Goal: Find specific page/section: Find specific page/section

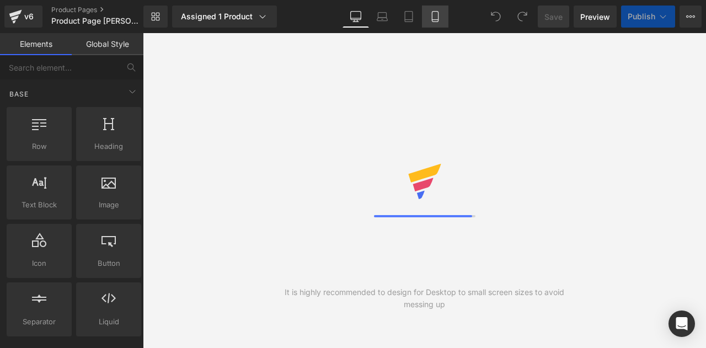
click at [429, 18] on icon at bounding box center [434, 16] width 11 height 11
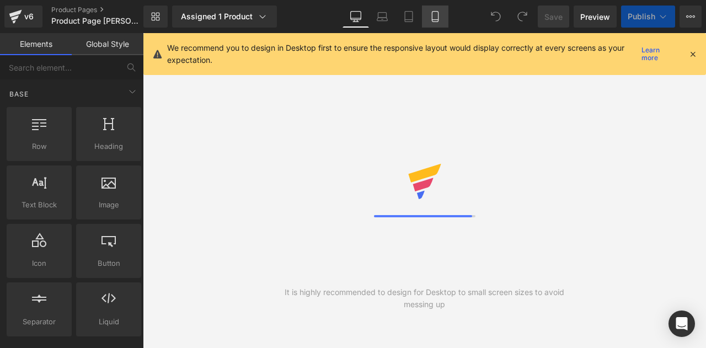
click at [434, 8] on link "Mobile" at bounding box center [435, 17] width 26 height 22
click at [411, 21] on icon at bounding box center [408, 16] width 11 height 11
click at [440, 21] on icon at bounding box center [434, 16] width 11 height 11
click at [438, 17] on icon at bounding box center [435, 17] width 6 height 10
click at [443, 20] on link "Mobile" at bounding box center [435, 17] width 26 height 22
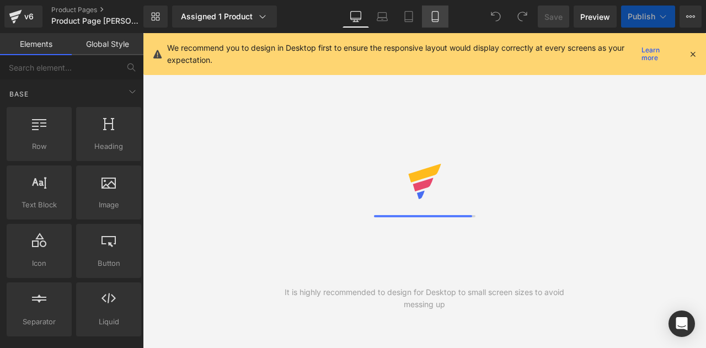
click at [428, 21] on link "Mobile" at bounding box center [435, 17] width 26 height 22
click at [403, 15] on icon at bounding box center [408, 16] width 11 height 11
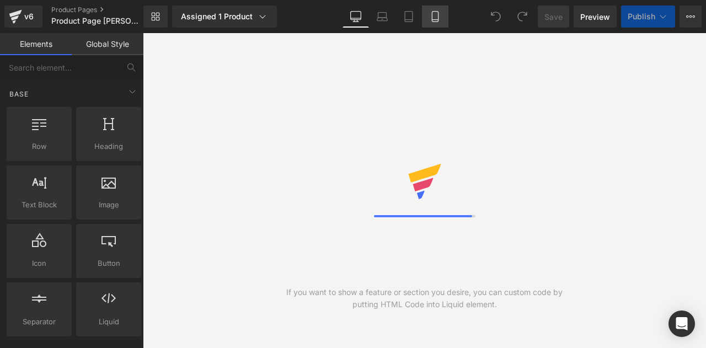
click at [437, 27] on link "Mobile" at bounding box center [435, 17] width 26 height 22
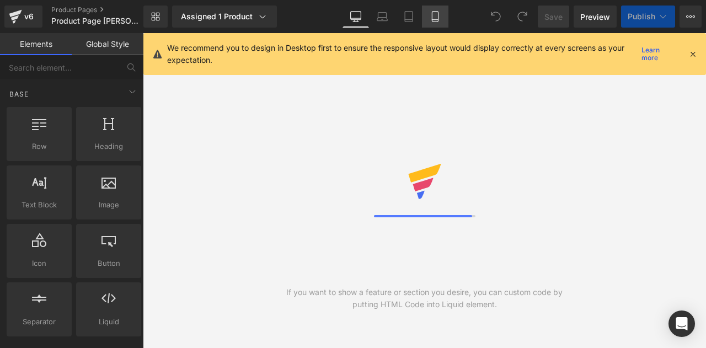
click at [428, 17] on link "Mobile" at bounding box center [435, 17] width 26 height 22
click at [379, 14] on icon at bounding box center [381, 16] width 11 height 11
click at [354, 20] on icon at bounding box center [354, 21] width 3 height 2
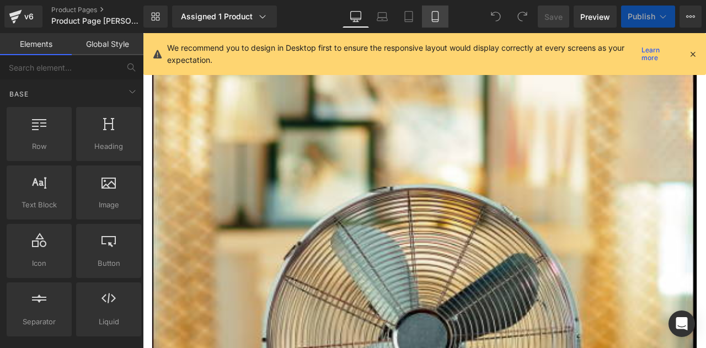
click at [428, 20] on link "Mobile" at bounding box center [435, 17] width 26 height 22
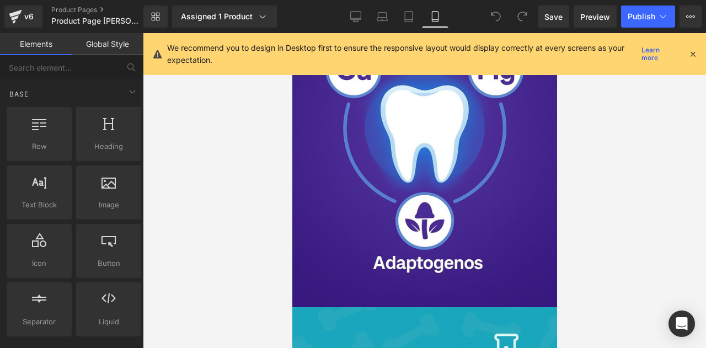
scroll to position [462, 0]
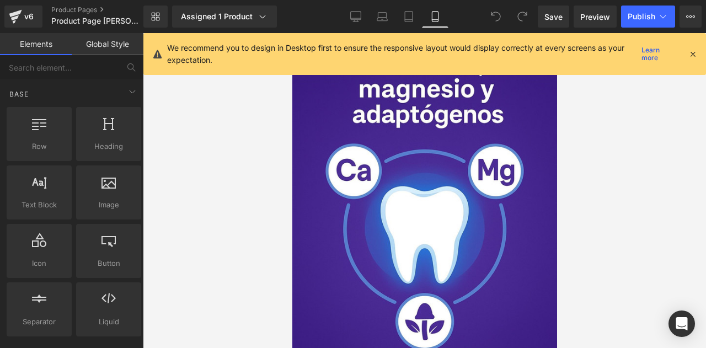
click at [692, 53] on icon at bounding box center [692, 54] width 10 height 10
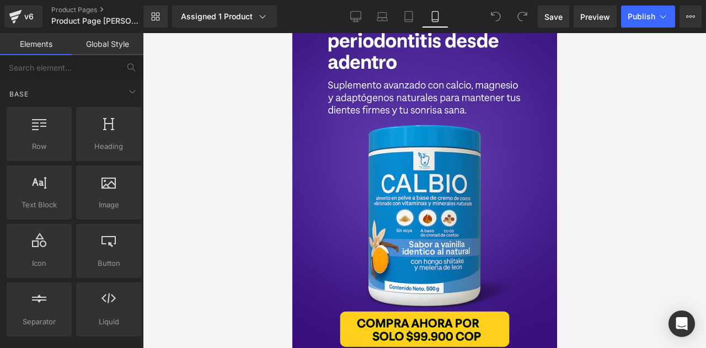
scroll to position [0, 0]
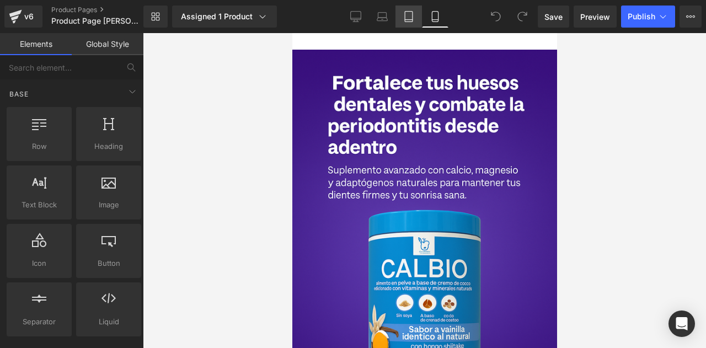
click at [406, 20] on icon at bounding box center [408, 16] width 11 height 11
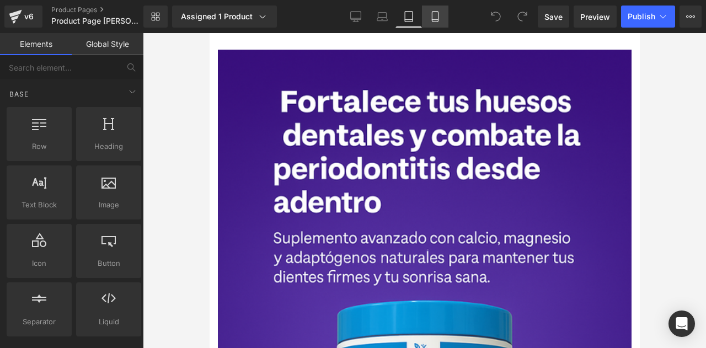
click at [442, 17] on link "Mobile" at bounding box center [435, 17] width 26 height 22
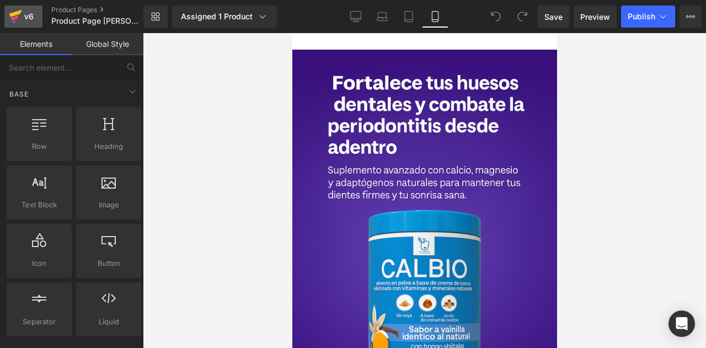
click at [12, 19] on icon at bounding box center [15, 17] width 8 height 5
